Goal: Entertainment & Leisure: Consume media (video, audio)

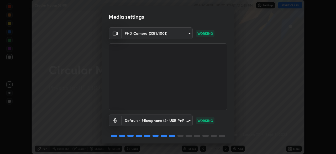
scroll to position [19, 0]
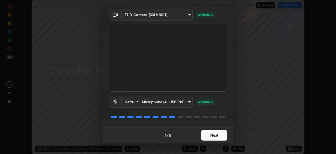
click at [211, 134] on button "Next" at bounding box center [214, 135] width 26 height 11
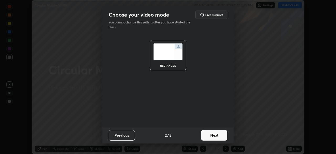
scroll to position [0, 0]
click at [212, 136] on button "Next" at bounding box center [214, 135] width 26 height 11
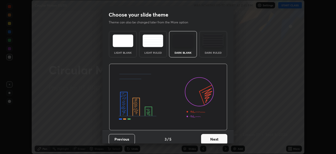
click at [217, 137] on button "Next" at bounding box center [214, 139] width 26 height 11
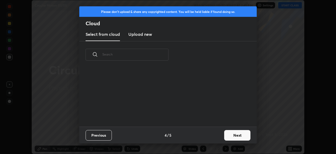
click at [235, 135] on button "Next" at bounding box center [237, 135] width 26 height 11
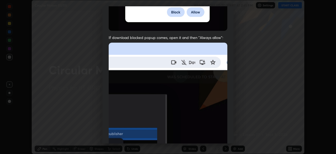
scroll to position [126, 0]
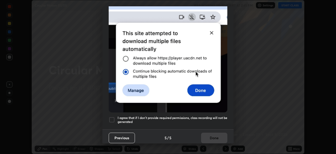
click at [112, 116] on div at bounding box center [112, 119] width 6 height 6
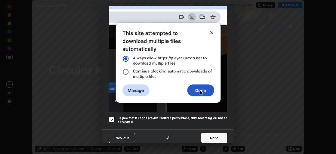
click at [208, 133] on button "Done" at bounding box center [214, 137] width 26 height 11
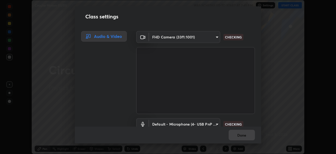
click at [245, 134] on div "Done" at bounding box center [168, 134] width 186 height 17
click at [246, 135] on div "Done" at bounding box center [168, 134] width 186 height 17
click at [247, 134] on div "Done" at bounding box center [168, 134] width 186 height 17
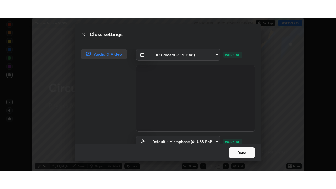
scroll to position [24, 0]
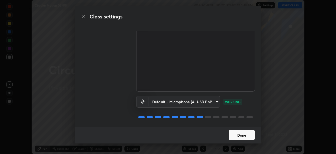
click at [245, 133] on button "Done" at bounding box center [242, 134] width 26 height 11
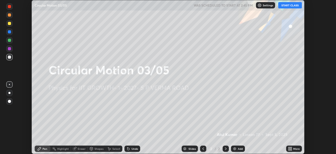
click at [290, 147] on icon at bounding box center [289, 147] width 1 height 1
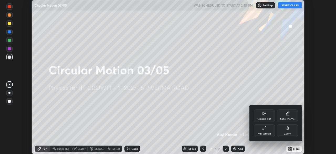
click at [268, 130] on div "Full screen" at bounding box center [264, 130] width 21 height 13
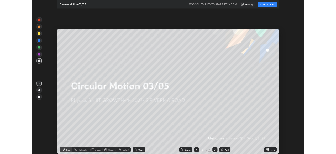
scroll to position [189, 336]
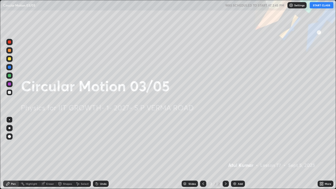
click at [322, 153] on icon at bounding box center [321, 184] width 4 height 4
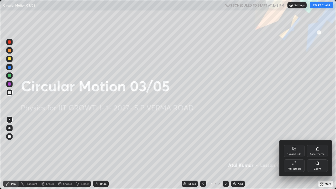
click at [297, 153] on div "Full screen" at bounding box center [294, 165] width 21 height 13
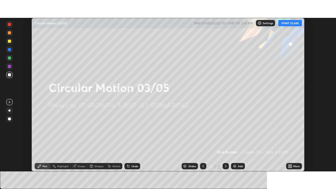
scroll to position [26099, 25917]
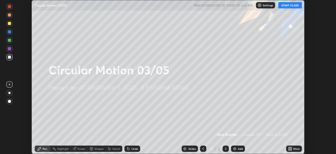
click at [291, 149] on icon at bounding box center [290, 149] width 1 height 1
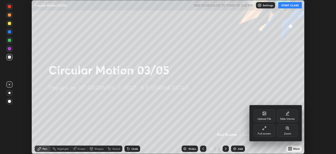
click at [270, 131] on div "Full screen" at bounding box center [264, 130] width 21 height 13
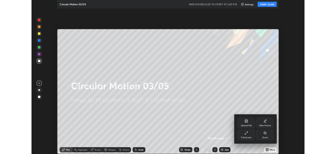
scroll to position [189, 336]
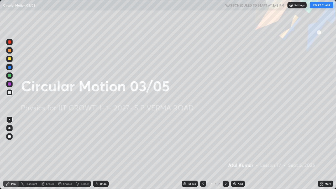
click at [321, 153] on icon at bounding box center [321, 184] width 4 height 4
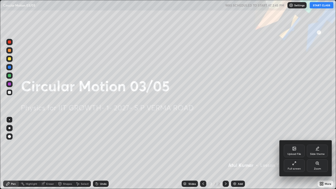
click at [295, 153] on div "Full screen" at bounding box center [294, 165] width 21 height 13
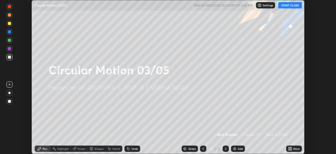
scroll to position [26099, 25917]
